Goal: Information Seeking & Learning: Learn about a topic

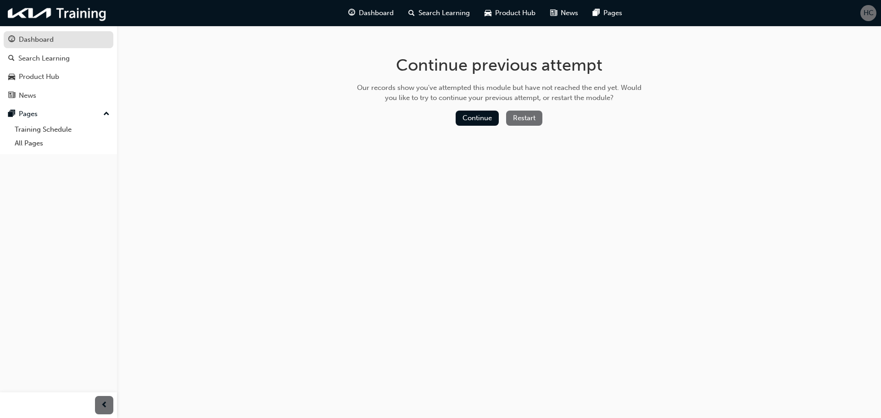
click at [55, 38] on div "Dashboard" at bounding box center [58, 39] width 101 height 11
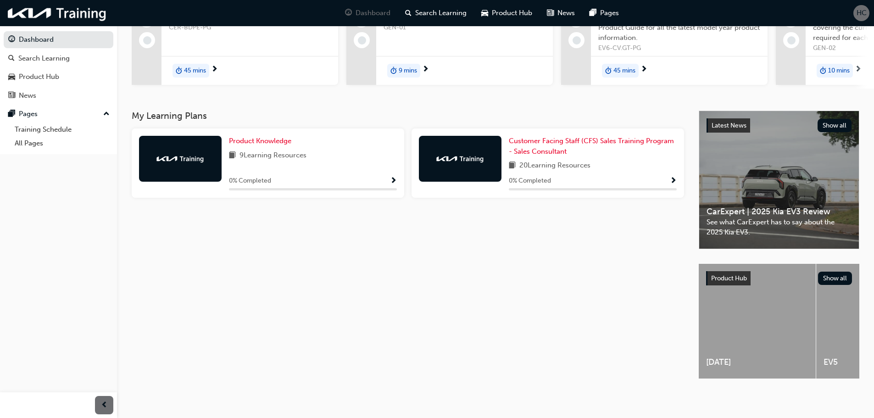
scroll to position [120, 0]
click at [385, 162] on div "Product Knowledge 9 Learning Resources 0 % Completed" at bounding box center [313, 163] width 168 height 55
click at [390, 177] on span "Show Progress" at bounding box center [393, 181] width 7 height 8
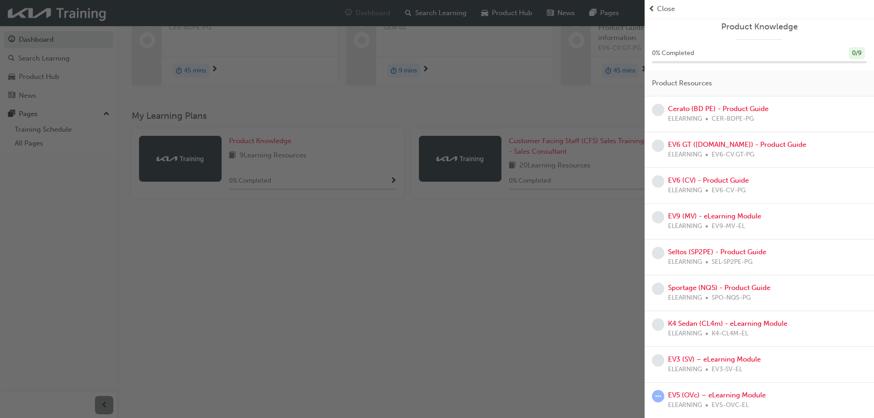
scroll to position [4, 0]
click at [740, 393] on link "EV5 (OVc) – eLearning Module" at bounding box center [717, 395] width 98 height 8
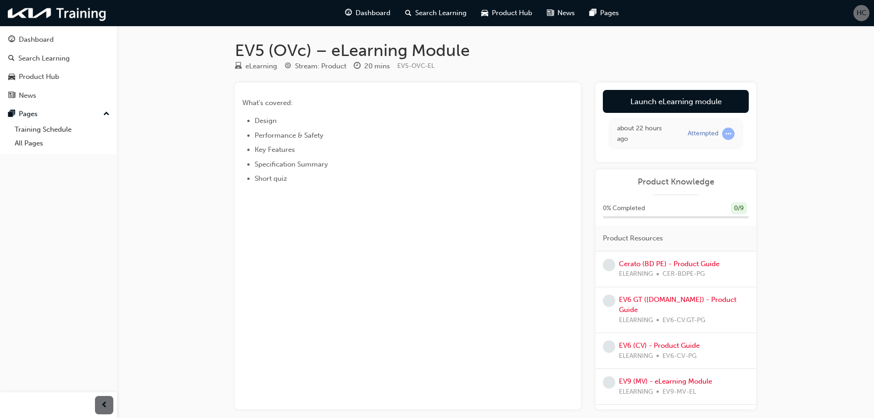
click at [659, 98] on link "Launch eLearning module" at bounding box center [676, 101] width 146 height 23
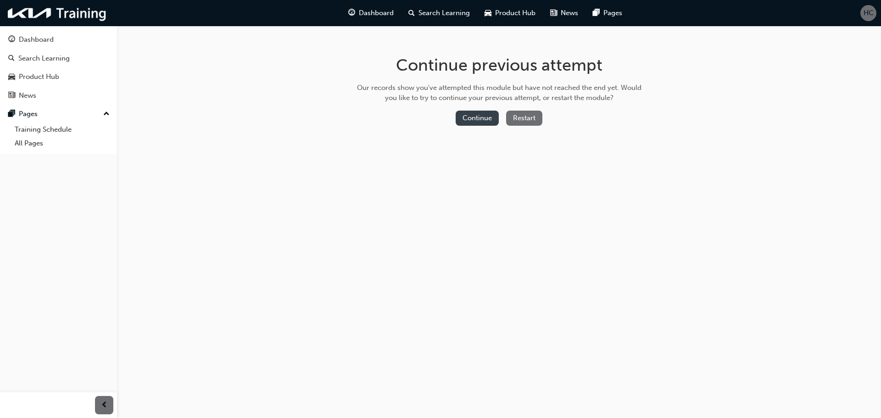
click at [468, 111] on button "Continue" at bounding box center [477, 118] width 43 height 15
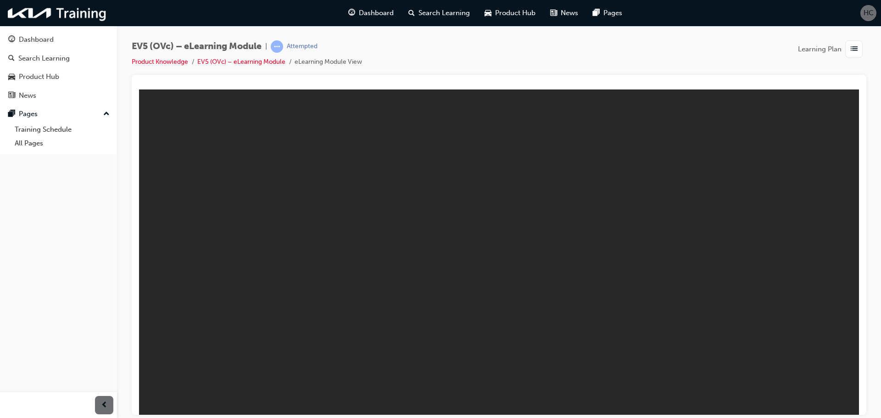
drag, startPoint x: 517, startPoint y: 296, endPoint x: 532, endPoint y: 406, distance: 111.5
